Goal: Task Accomplishment & Management: Complete application form

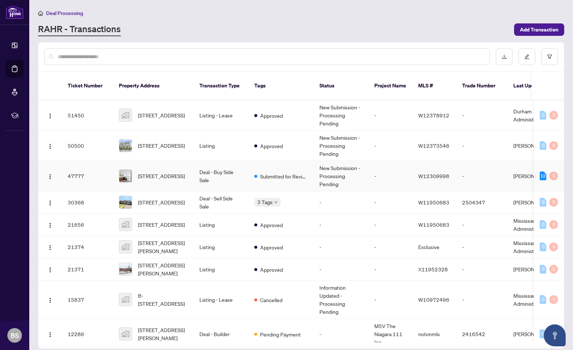
click at [212, 165] on td "Deal - Buy Side Sale" at bounding box center [221, 176] width 55 height 30
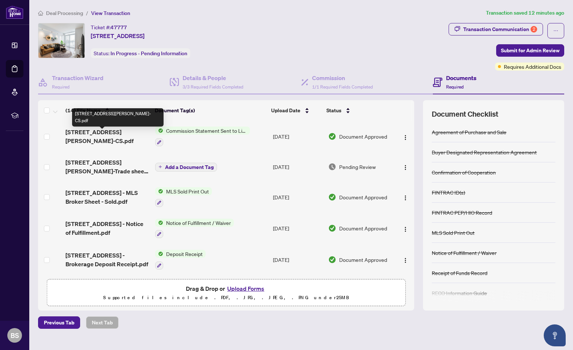
click at [127, 136] on span "[STREET_ADDRESS][PERSON_NAME]-CS.pdf" at bounding box center [108, 137] width 84 height 18
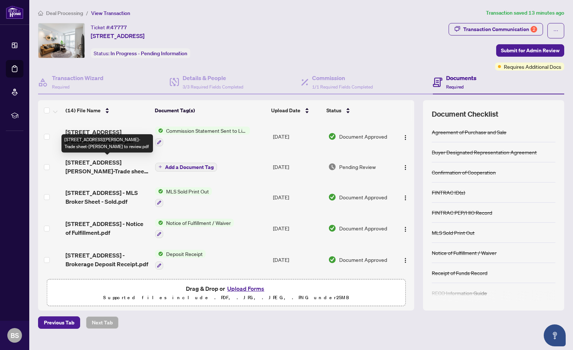
click at [105, 161] on span "[STREET_ADDRESS][PERSON_NAME]-Trade sheet-[PERSON_NAME] to review.pdf" at bounding box center [108, 167] width 84 height 18
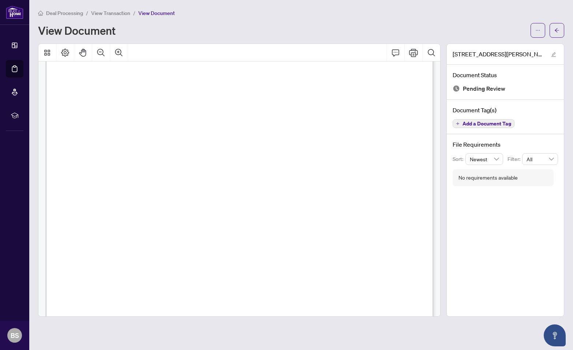
scroll to position [102, 0]
click at [48, 53] on icon "Thumbnails" at bounding box center [47, 53] width 6 height 6
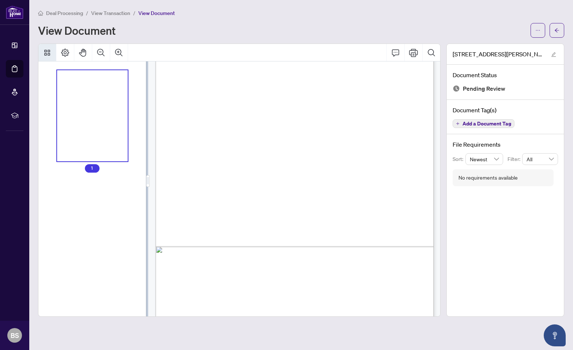
scroll to position [73, 0]
click at [48, 53] on icon "Thumbnails" at bounding box center [47, 53] width 6 height 6
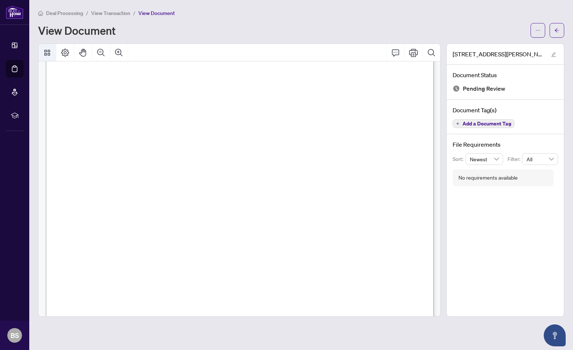
scroll to position [102, 0]
click at [64, 51] on icon "Page Layout" at bounding box center [65, 52] width 9 height 9
click at [537, 31] on icon "ellipsis" at bounding box center [538, 30] width 5 height 5
click at [498, 44] on span "Download" at bounding box center [512, 46] width 56 height 8
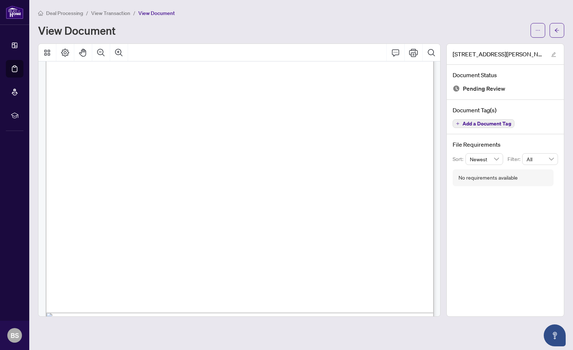
click at [73, 12] on span "Deal Processing" at bounding box center [64, 13] width 37 height 7
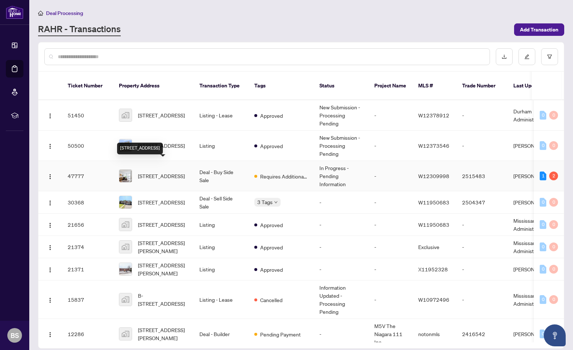
click at [169, 172] on span "[STREET_ADDRESS]" at bounding box center [161, 176] width 47 height 8
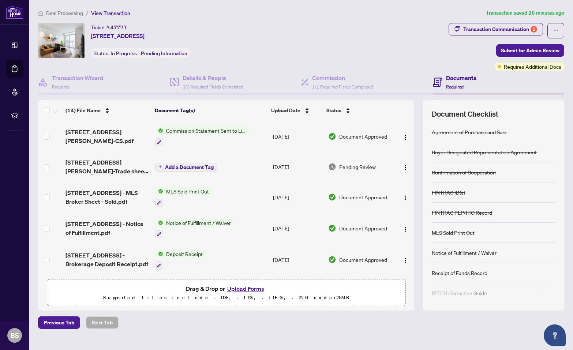
click at [248, 286] on button "Upload Forms" at bounding box center [245, 289] width 41 height 10
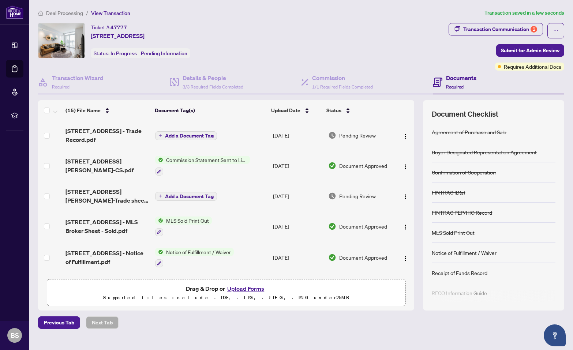
click at [174, 133] on span "Add a Document Tag" at bounding box center [189, 135] width 49 height 5
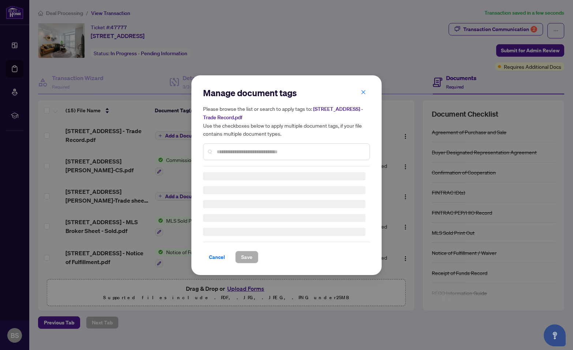
click at [224, 152] on div "Manage document tags Please browse the list or search to apply tags to: [STREET…" at bounding box center [286, 126] width 167 height 79
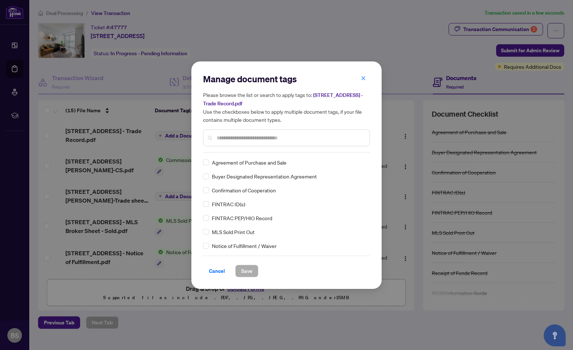
click at [229, 139] on input "text" at bounding box center [290, 138] width 147 height 8
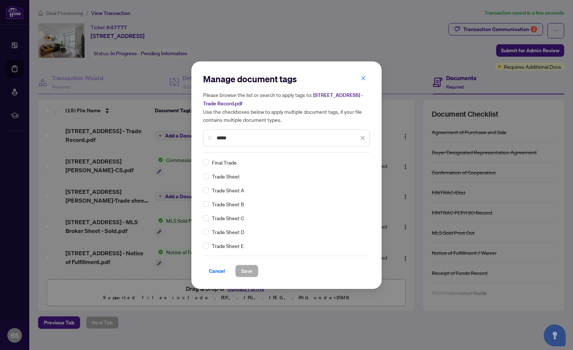
type input "*****"
click at [248, 273] on span "Save" at bounding box center [246, 272] width 11 height 12
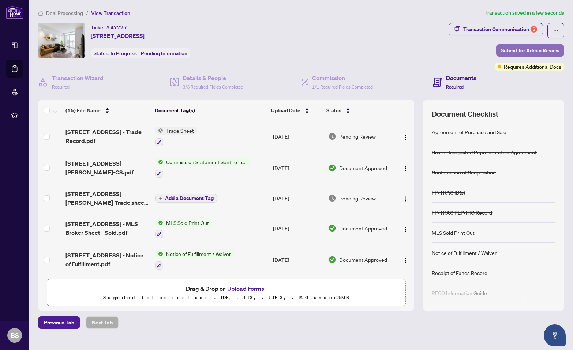
click at [523, 48] on span "Submit for Admin Review" at bounding box center [530, 51] width 59 height 12
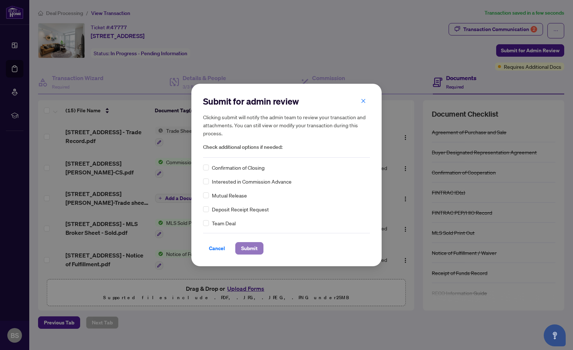
click at [252, 249] on span "Submit" at bounding box center [249, 249] width 16 height 12
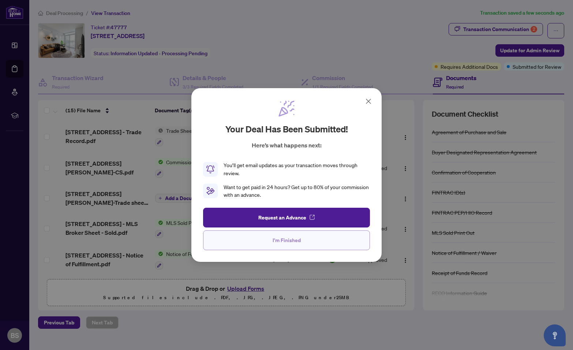
click at [295, 241] on span "I'm Finished" at bounding box center [287, 241] width 28 height 12
